Goal: Task Accomplishment & Management: Use online tool/utility

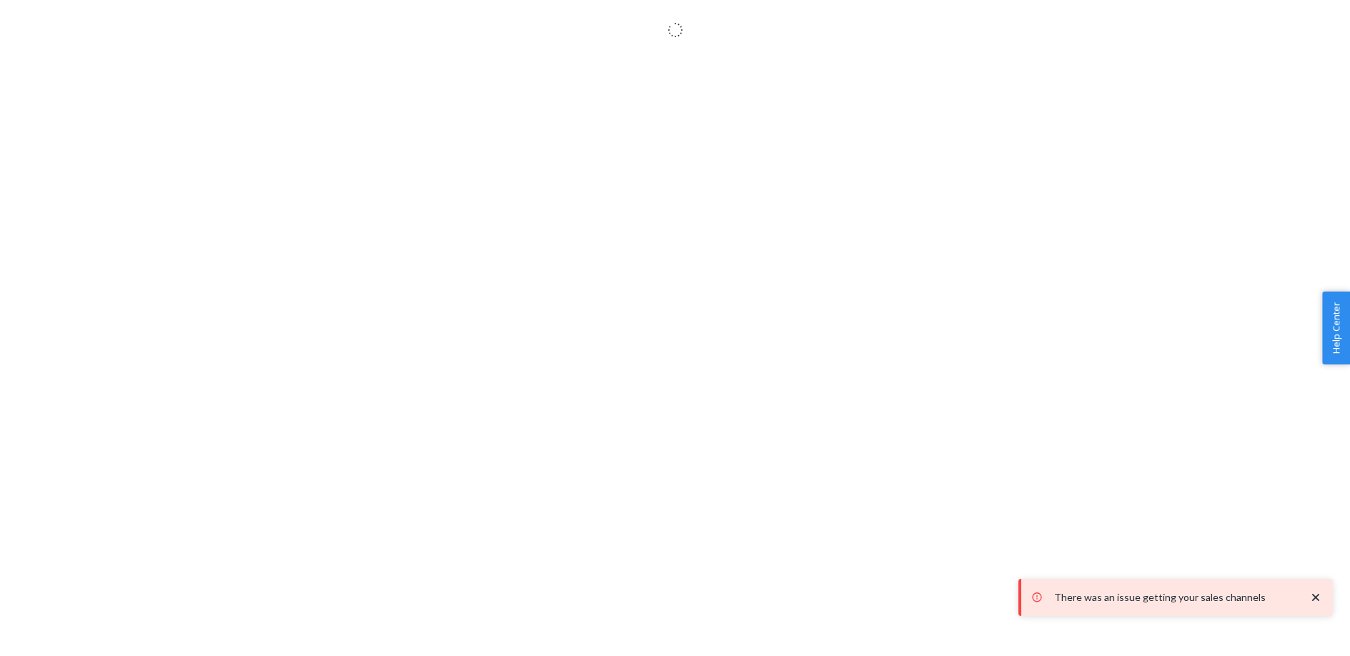
click at [1312, 603] on icon "close toast" at bounding box center [1316, 597] width 14 height 14
